Goal: Transaction & Acquisition: Obtain resource

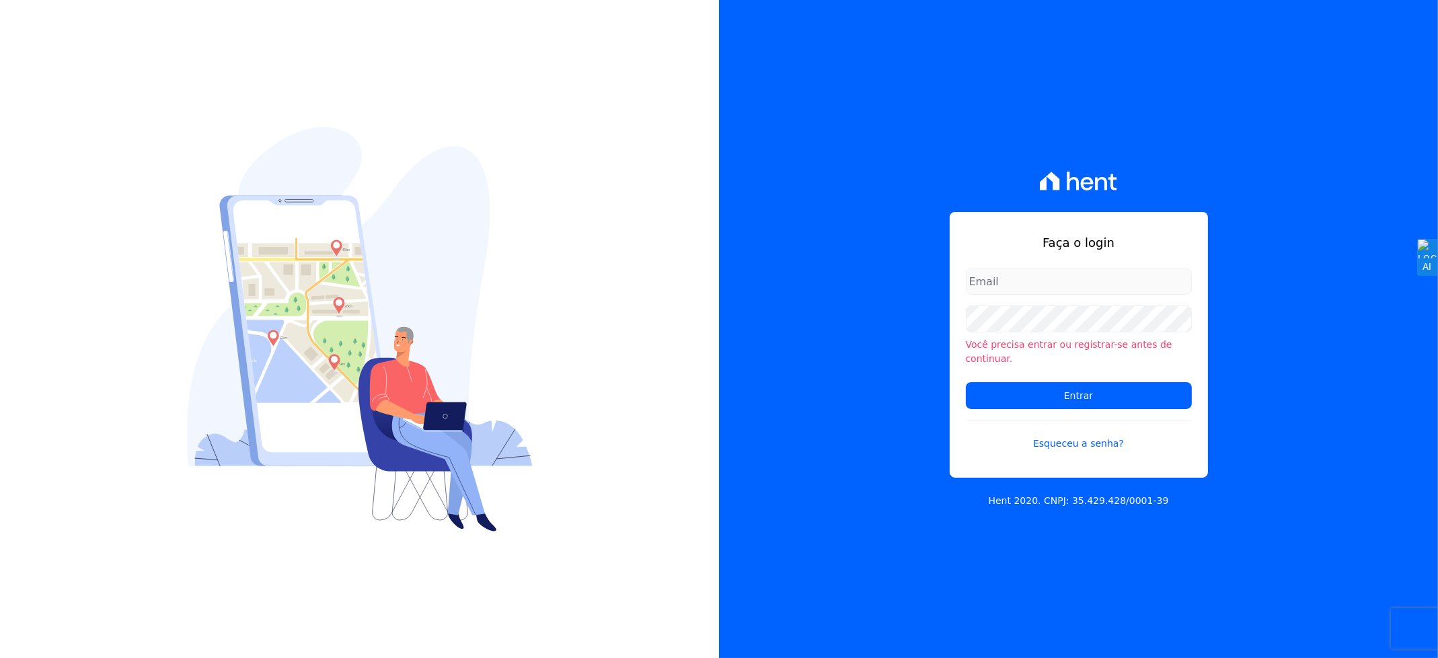
type input "andersoncruz@construtoravitale.com.br"
click at [1079, 373] on form "andersoncruz@construtoravitale.com.br Você precisa entrar ou registrar-se antes…" at bounding box center [1079, 367] width 226 height 199
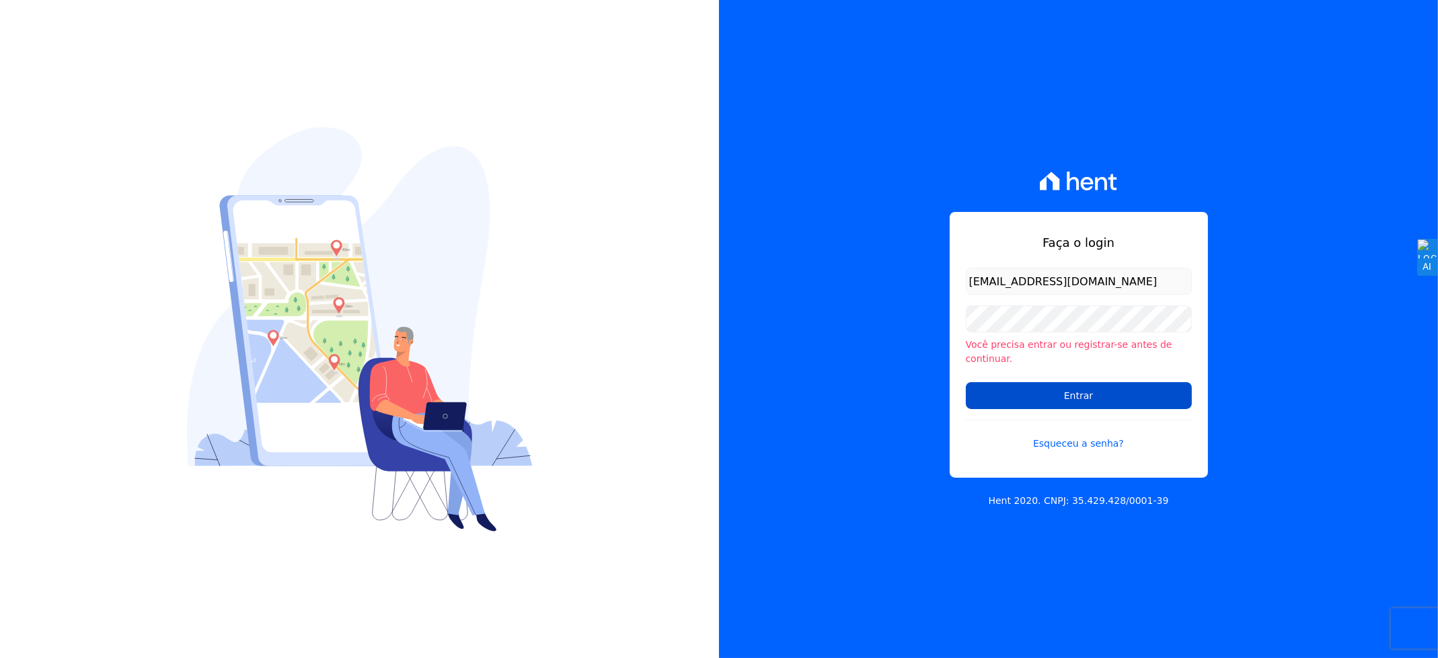
click at [1077, 388] on input "Entrar" at bounding box center [1079, 395] width 226 height 27
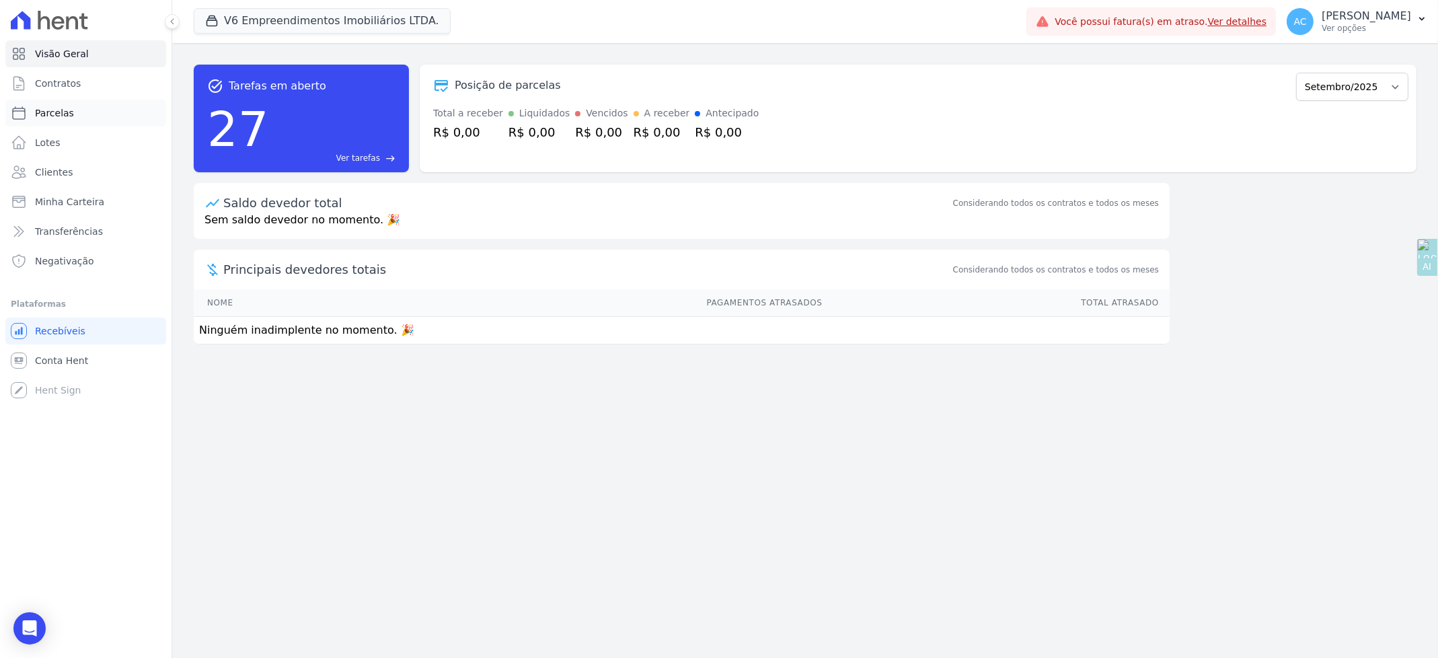
click at [69, 110] on link "Parcelas" at bounding box center [85, 113] width 161 height 27
select select
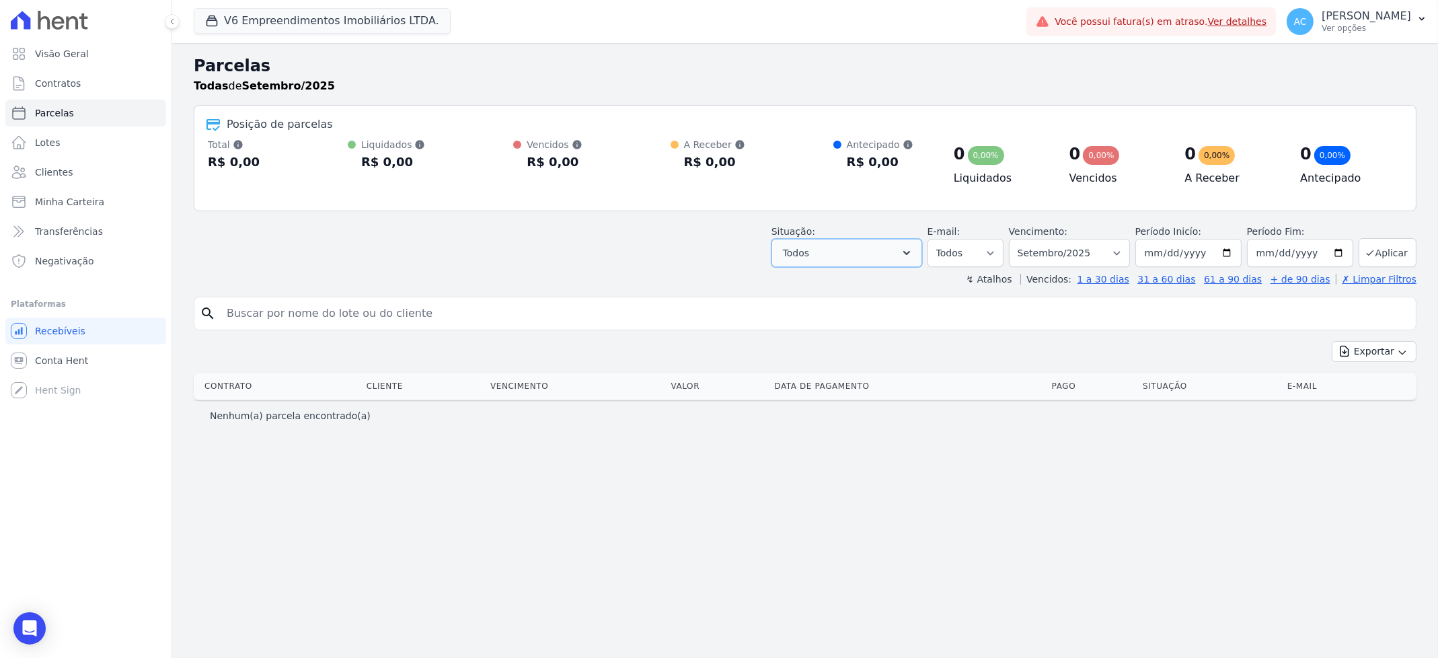
click at [856, 254] on button "Todos" at bounding box center [846, 253] width 151 height 28
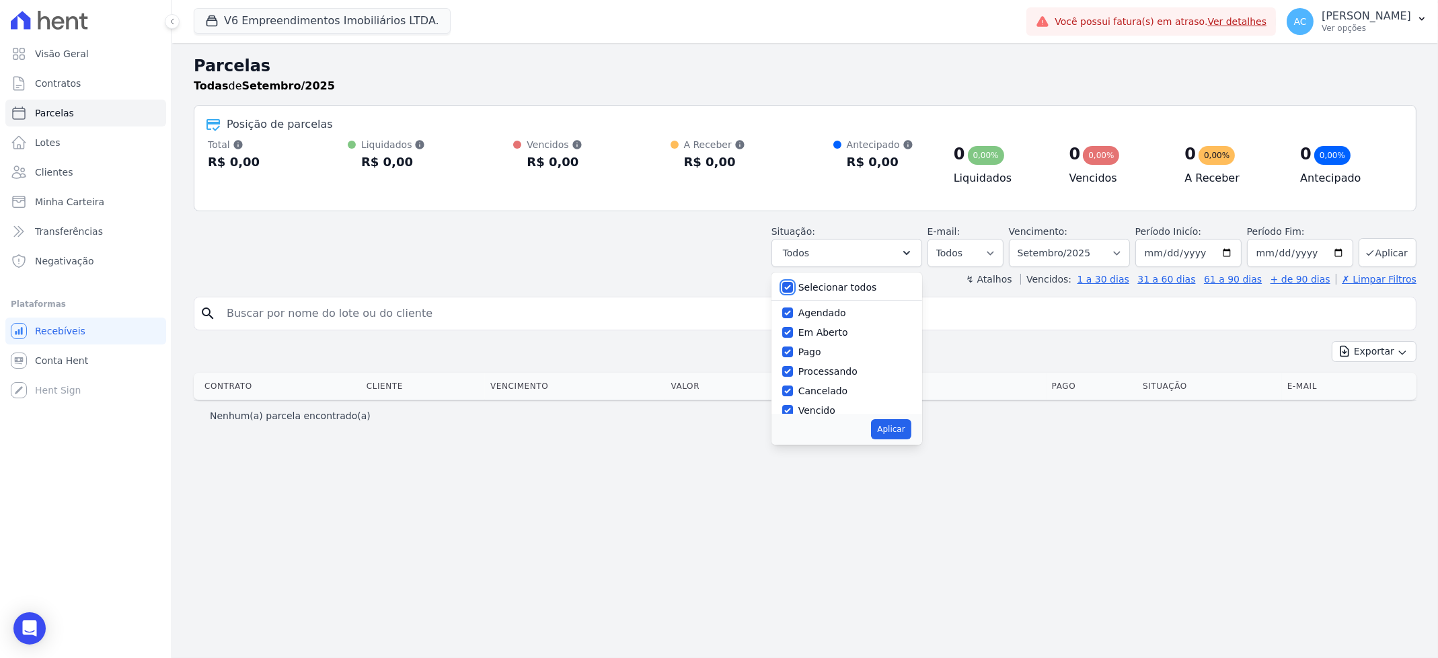
click at [793, 285] on input "Selecionar todos" at bounding box center [787, 287] width 11 height 11
checkbox input "false"
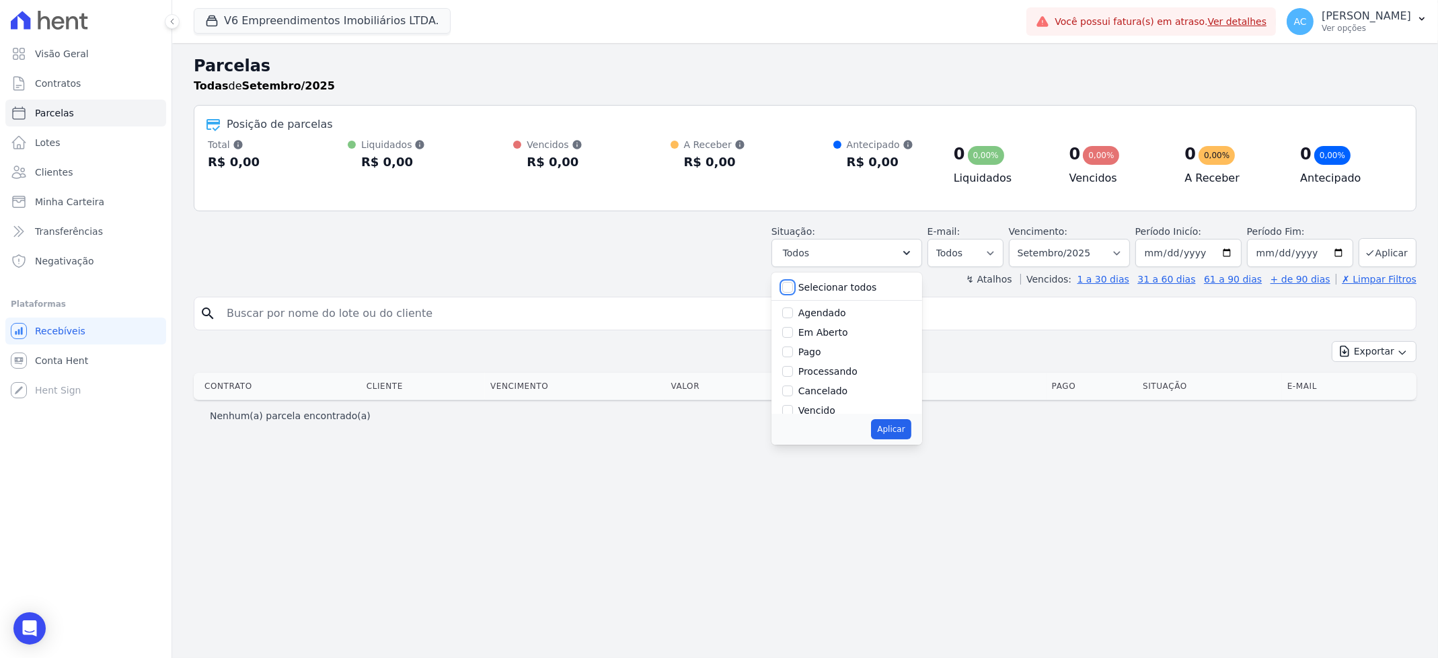
checkbox input "false"
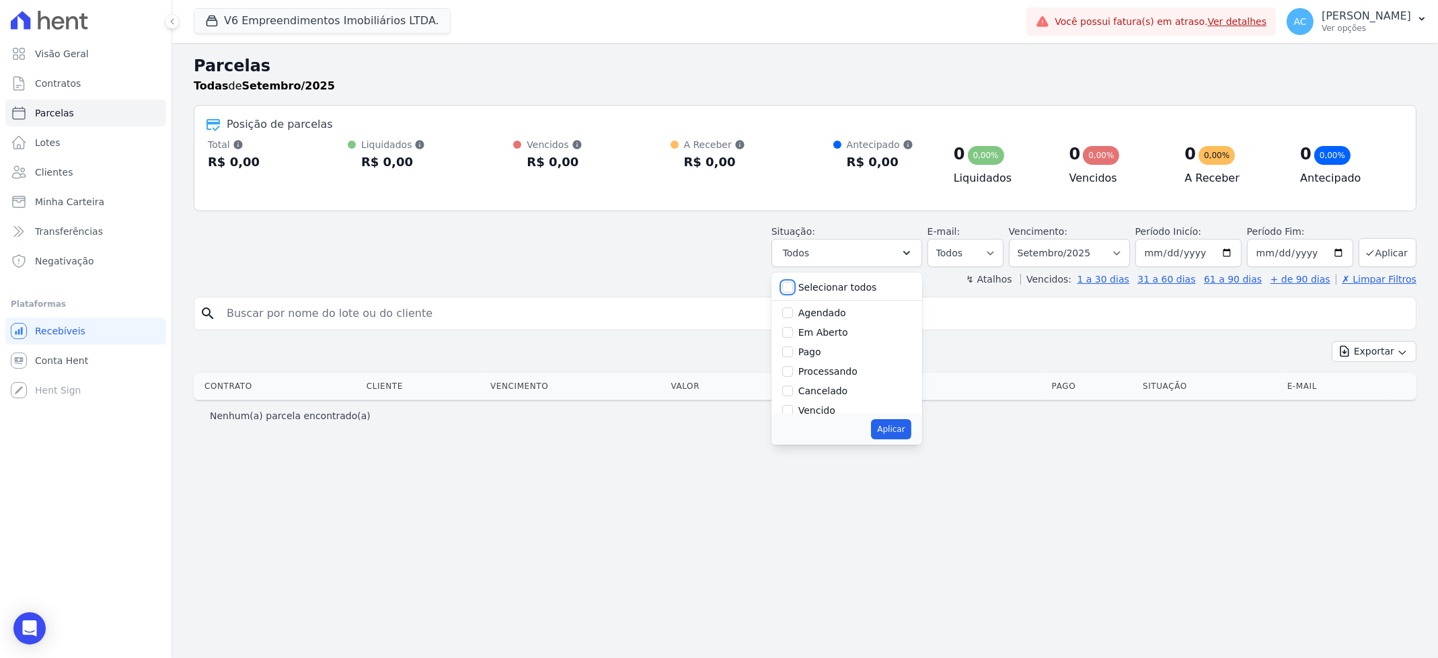
checkbox input "false"
click at [793, 350] on input "Pago" at bounding box center [787, 351] width 11 height 11
checkbox input "true"
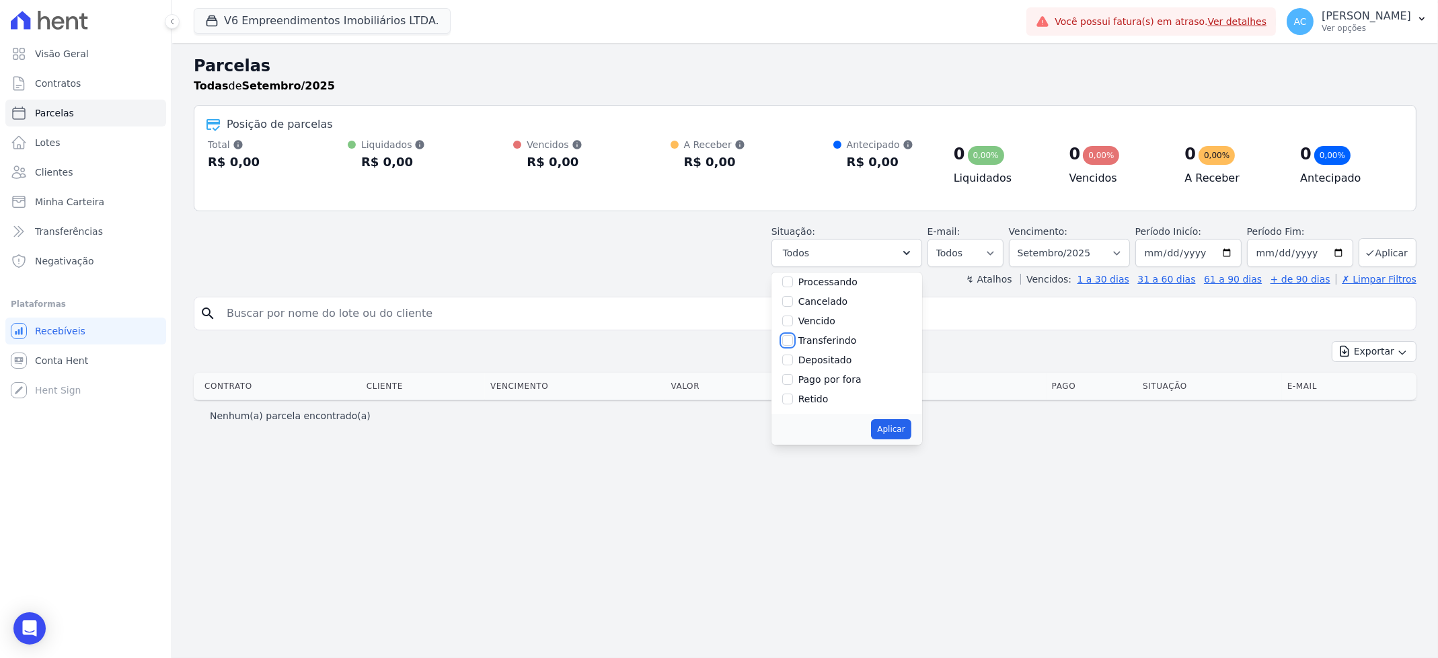
click at [793, 339] on input "Transferindo" at bounding box center [787, 340] width 11 height 11
checkbox input "true"
click at [793, 363] on input "Depositado" at bounding box center [787, 359] width 11 height 11
checkbox input "true"
click at [895, 432] on button "Aplicar" at bounding box center [891, 429] width 40 height 20
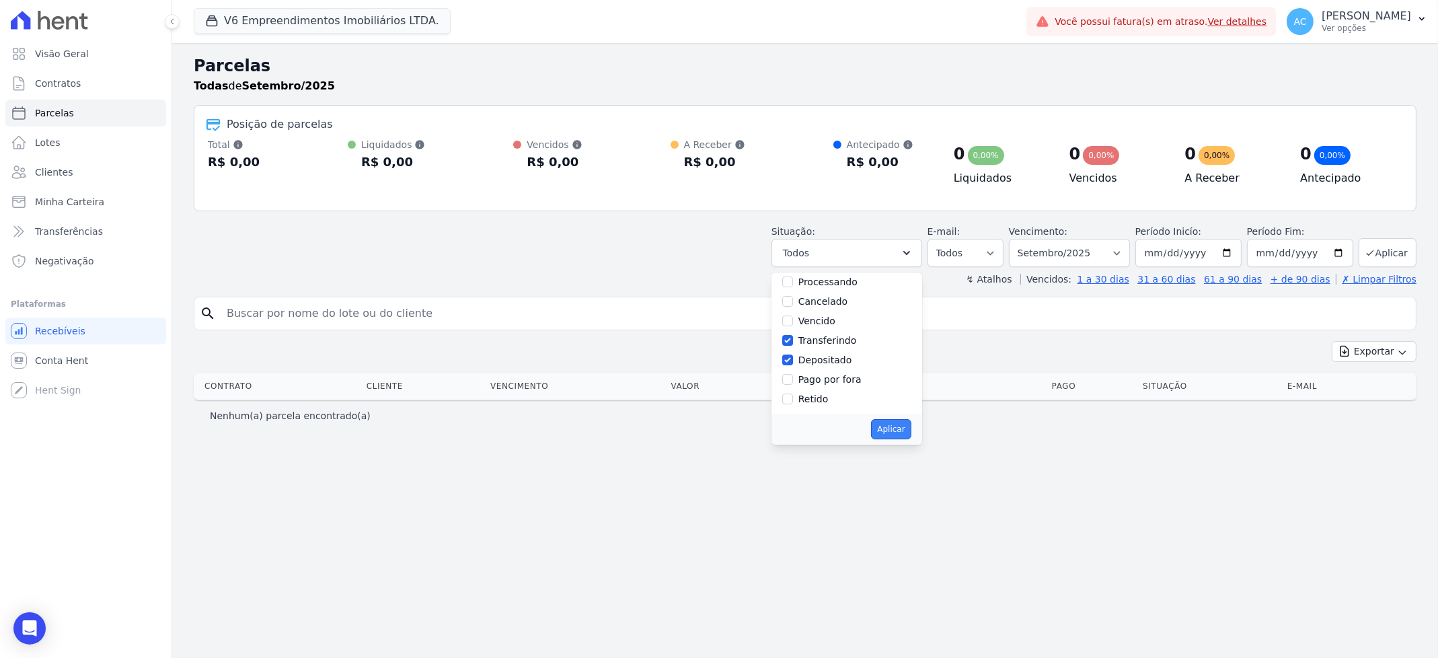
select select "paid"
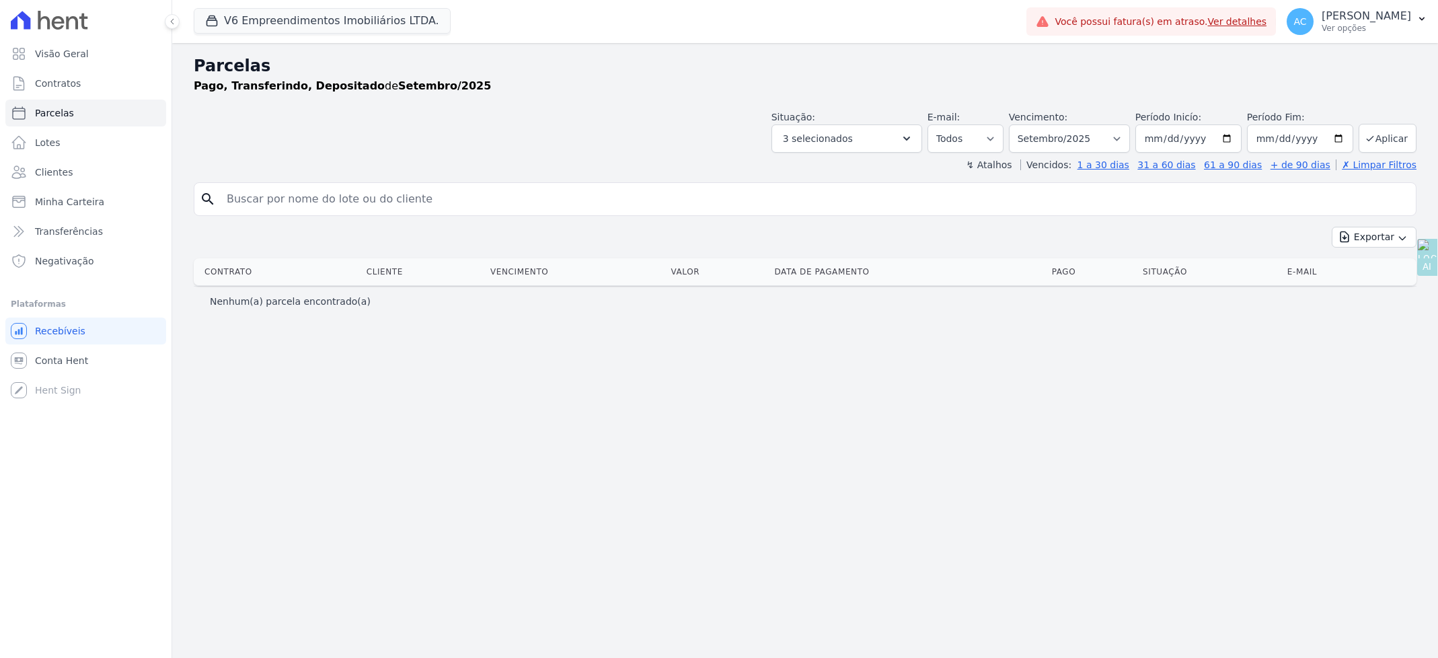
select select
click at [1151, 142] on input "2025-09-01" at bounding box center [1188, 138] width 106 height 28
type input "[DATE]"
click at [1392, 146] on button "Aplicar" at bounding box center [1388, 138] width 58 height 29
select select
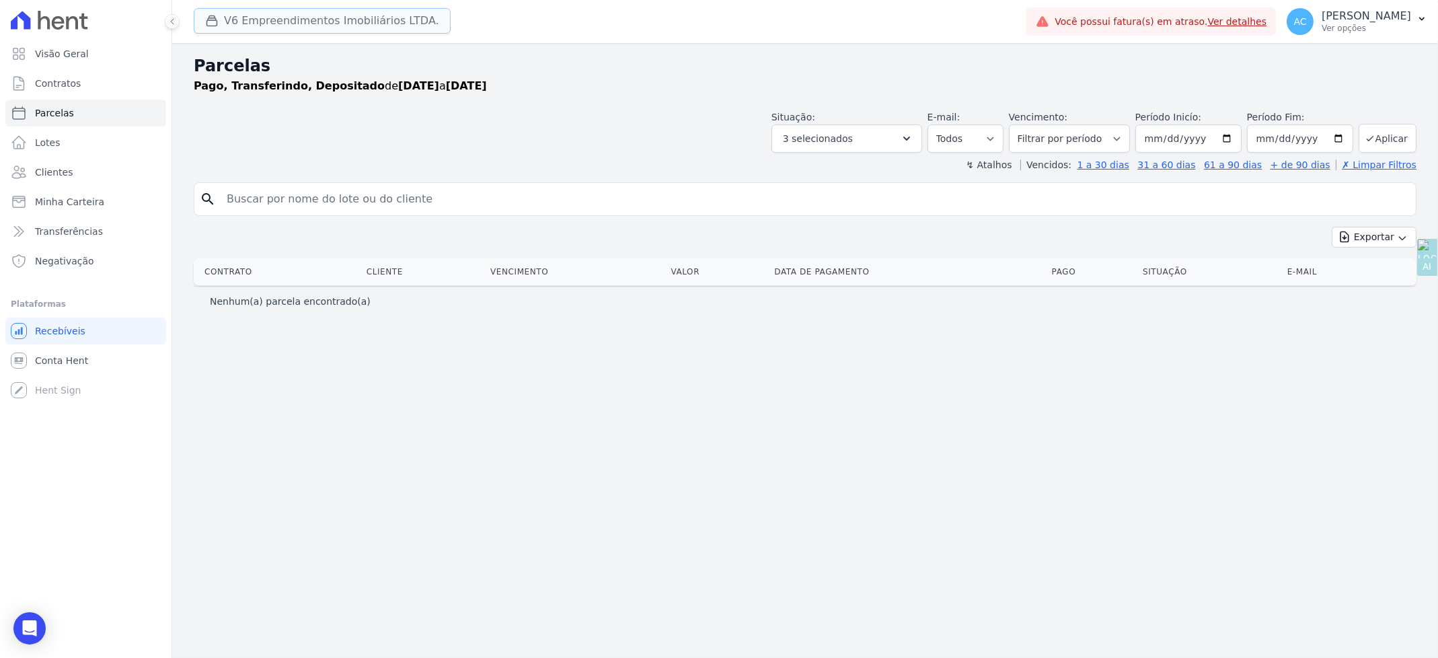
click at [312, 21] on button "V6 Empreendimentos Imobiliários LTDA." at bounding box center [322, 21] width 257 height 26
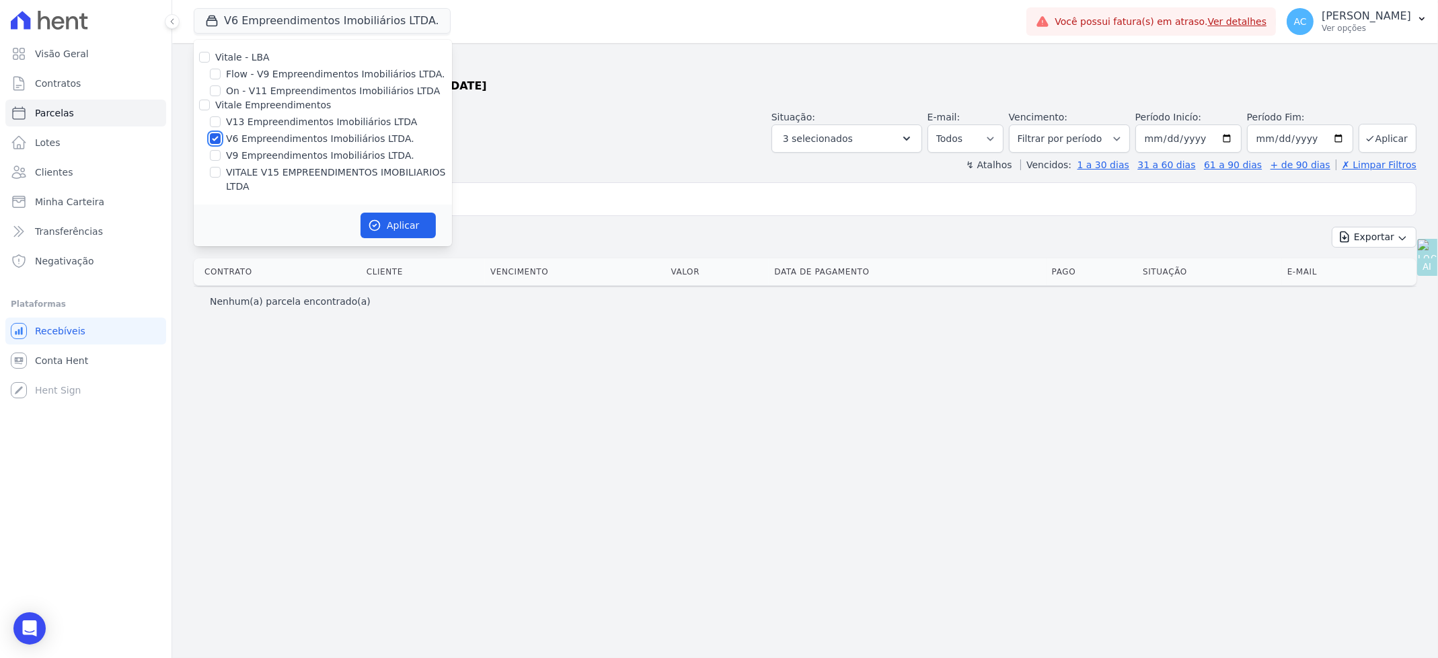
click at [217, 138] on input "V6 Empreendimentos Imobiliários LTDA." at bounding box center [215, 138] width 11 height 11
checkbox input "false"
click at [213, 122] on input "V13 Empreendimentos Imobiliários LTDA" at bounding box center [215, 121] width 11 height 11
checkbox input "true"
click at [219, 174] on input "VITALE V15 EMPREENDIMENTOS IMOBILIARIOS LTDA" at bounding box center [215, 172] width 11 height 11
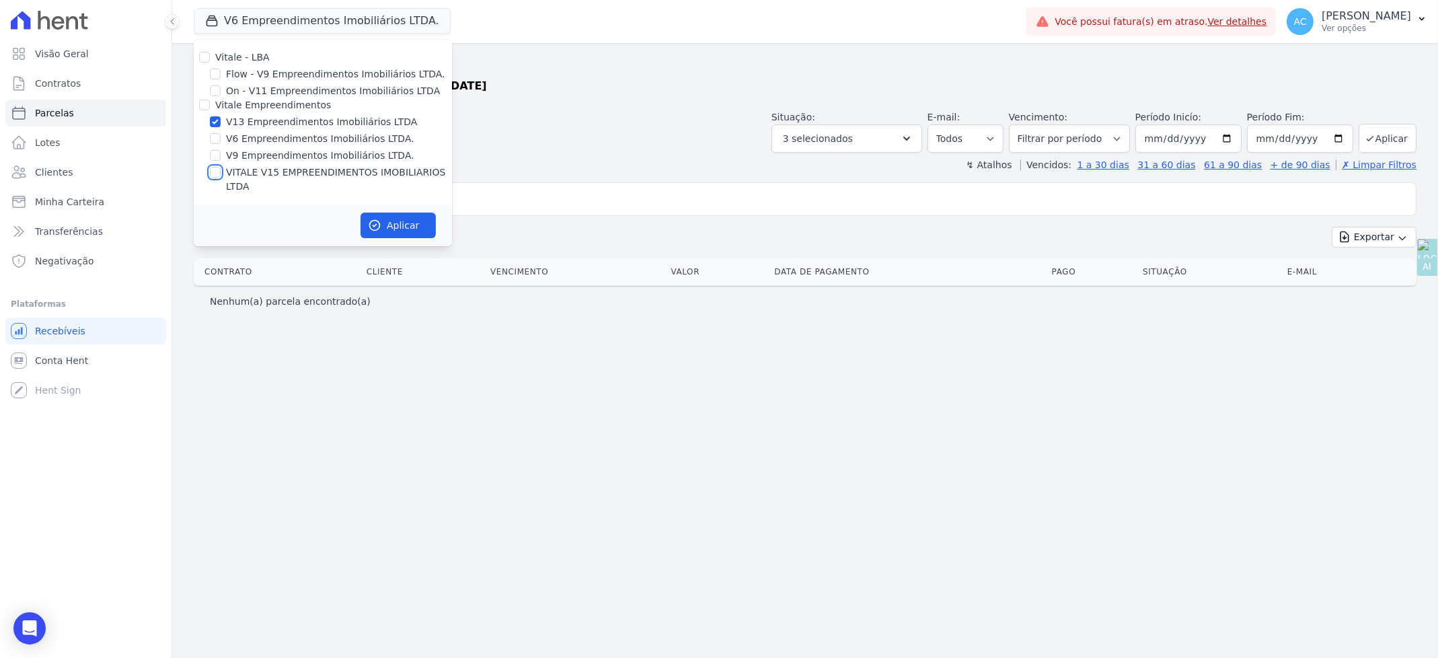
checkbox input "true"
click at [412, 222] on button "Aplicar" at bounding box center [397, 226] width 75 height 26
select select
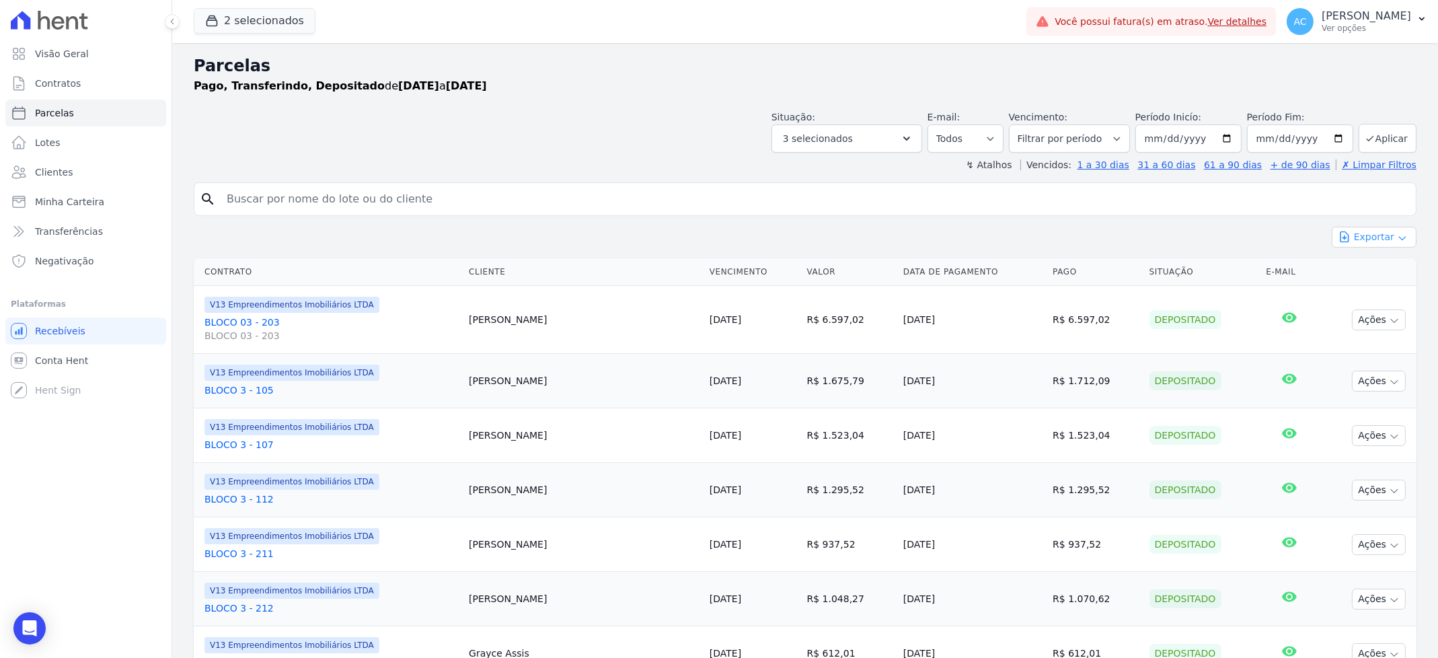
click at [1375, 241] on button "Exportar" at bounding box center [1374, 237] width 85 height 21
click at [1380, 148] on button "Aplicar" at bounding box center [1388, 138] width 58 height 29
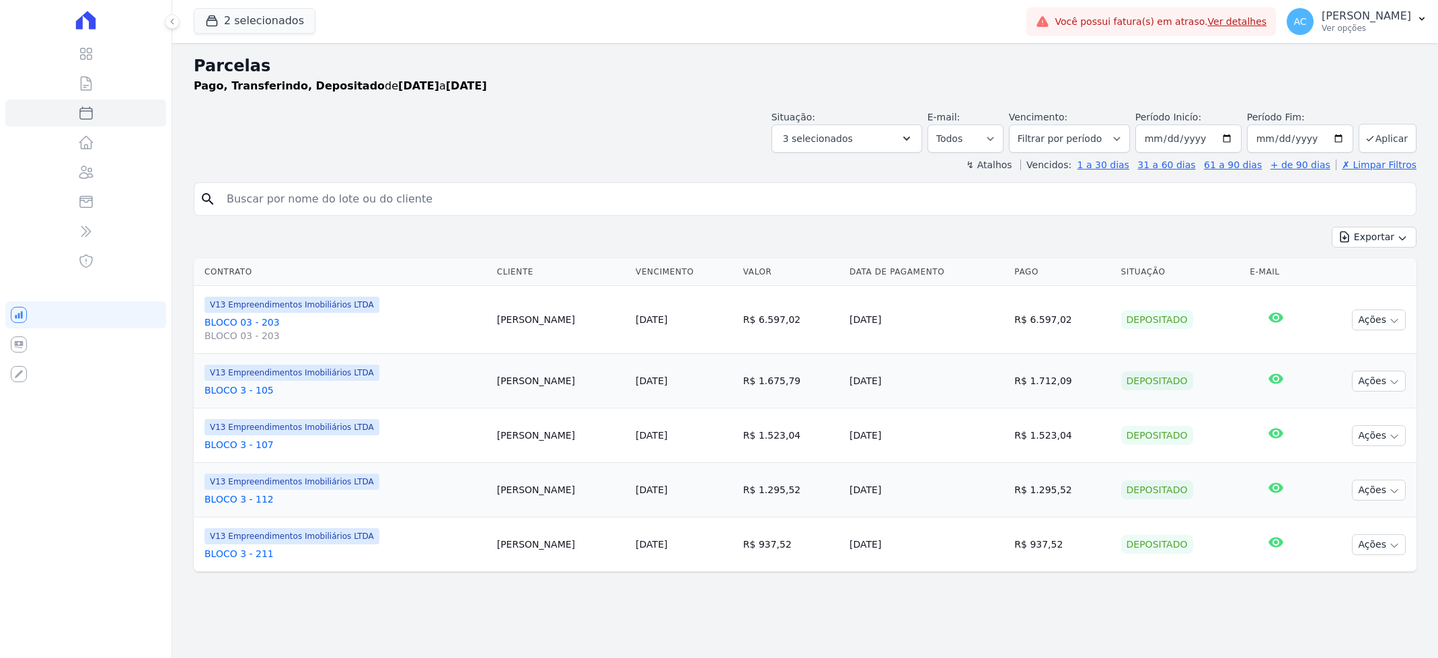
select select
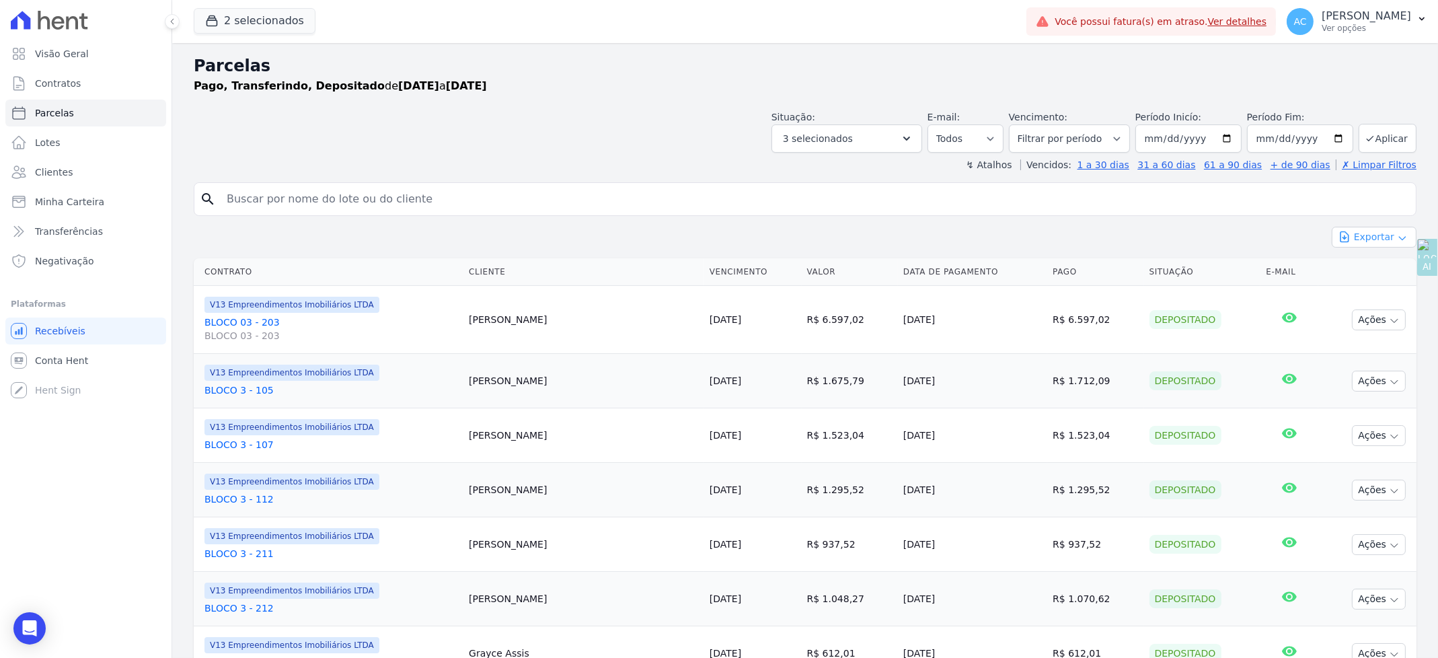
click at [1375, 241] on button "Exportar" at bounding box center [1374, 237] width 85 height 21
click at [1373, 295] on span "Exportar CSV" at bounding box center [1372, 291] width 71 height 13
